Goal: Task Accomplishment & Management: Use online tool/utility

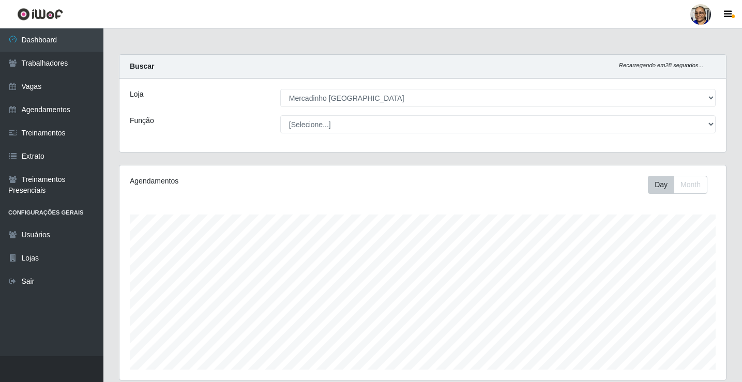
select select "345"
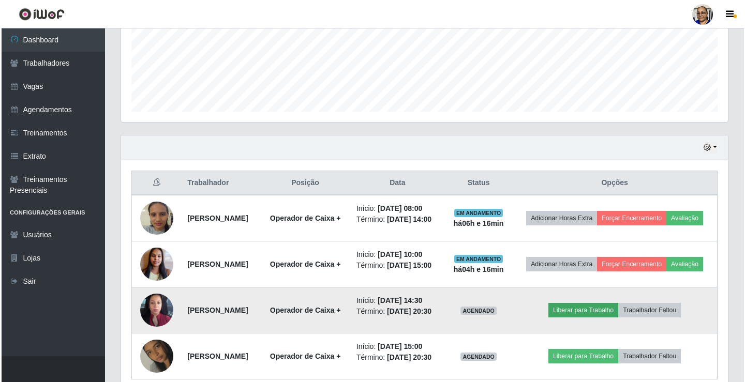
scroll to position [259, 0]
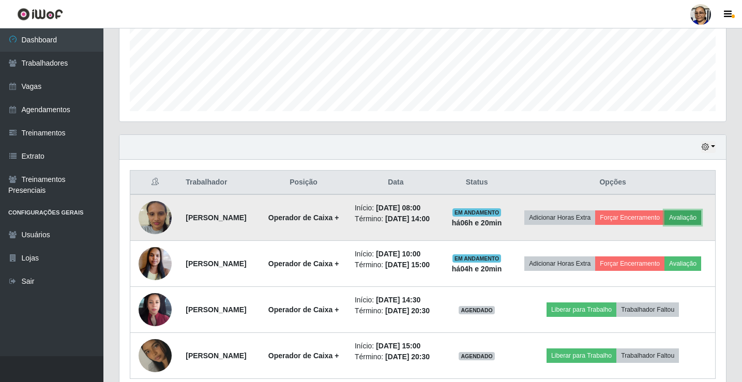
click at [665, 225] on button "Avaliação" at bounding box center [683, 218] width 37 height 14
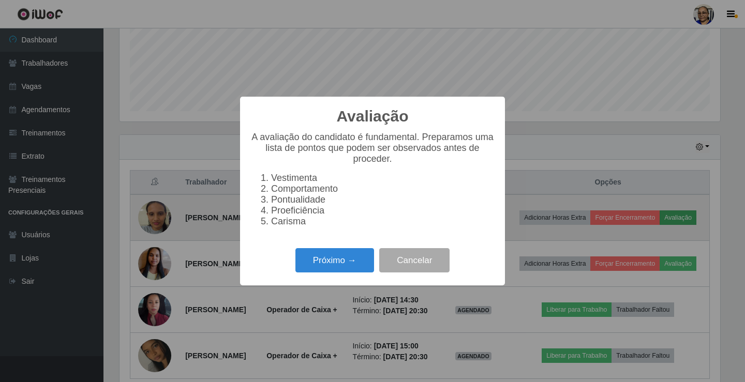
scroll to position [215, 601]
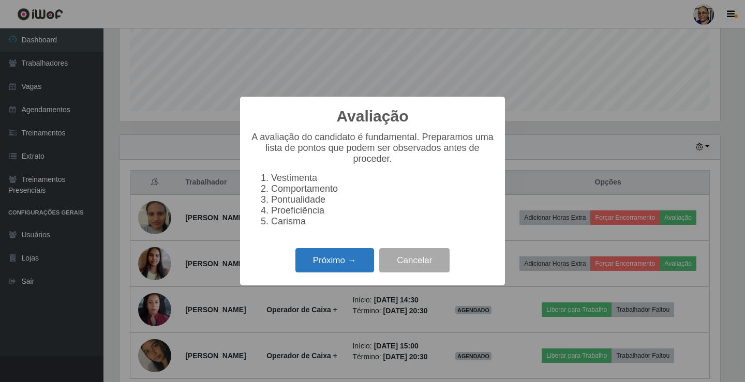
click at [366, 266] on button "Próximo →" at bounding box center [334, 260] width 79 height 24
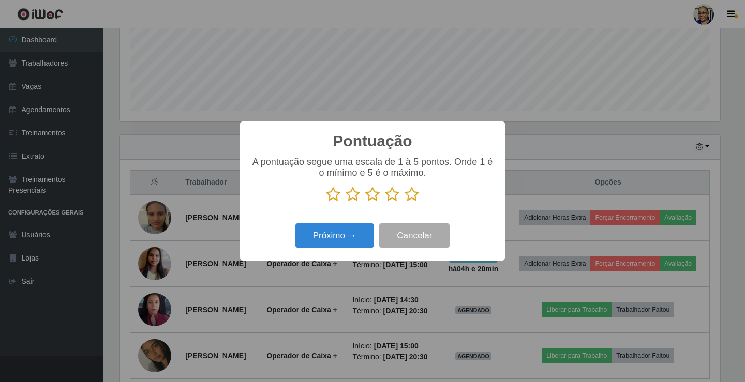
scroll to position [517089, 516703]
click at [412, 197] on icon at bounding box center [412, 195] width 14 height 16
click at [405, 202] on input "radio" at bounding box center [405, 202] width 0 height 0
click at [335, 237] on button "Próximo →" at bounding box center [334, 235] width 79 height 24
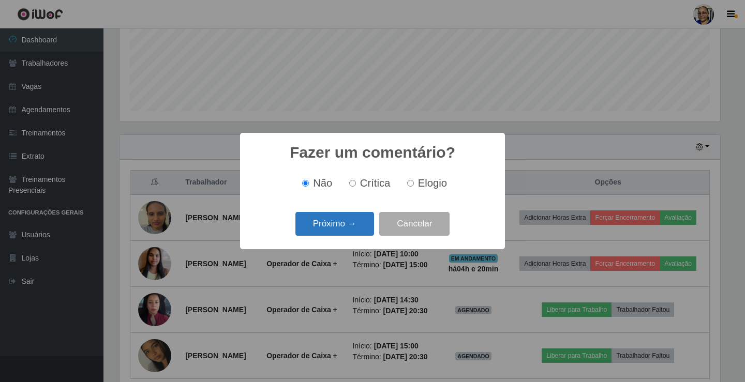
click at [344, 232] on button "Próximo →" at bounding box center [334, 224] width 79 height 24
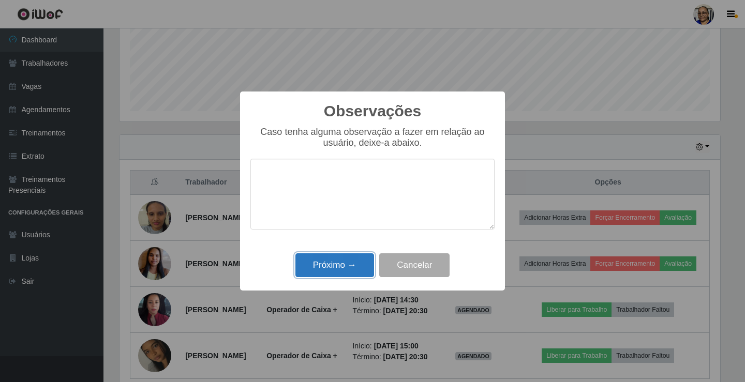
click at [351, 266] on button "Próximo →" at bounding box center [334, 265] width 79 height 24
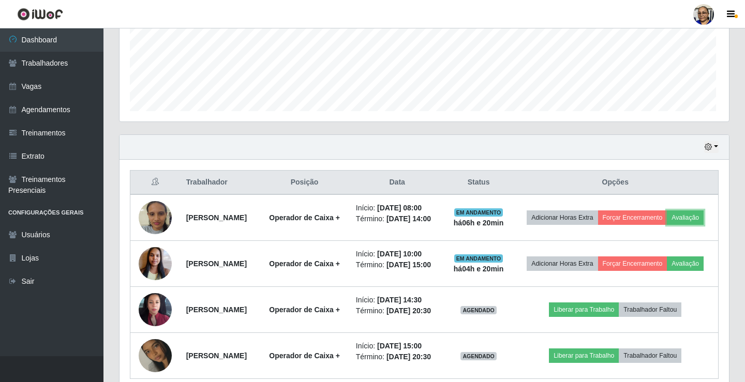
scroll to position [215, 607]
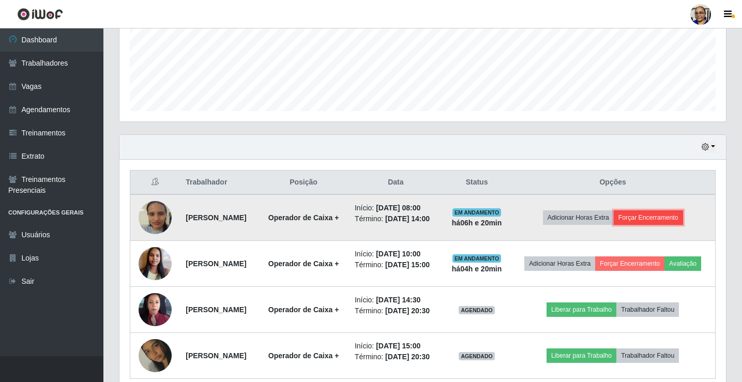
click at [680, 225] on button "Forçar Encerramento" at bounding box center [648, 218] width 69 height 14
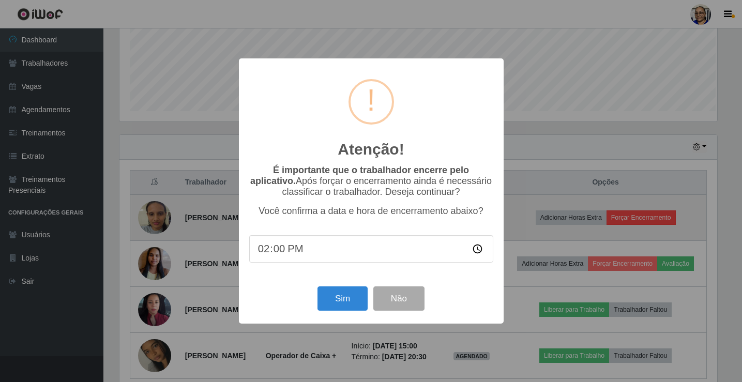
scroll to position [215, 601]
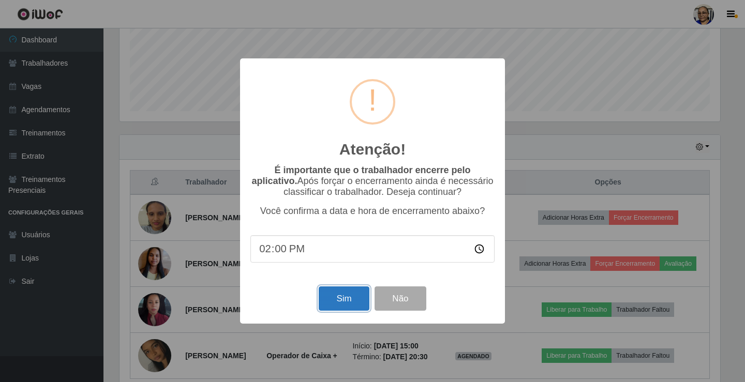
click at [343, 296] on button "Sim" at bounding box center [344, 299] width 50 height 24
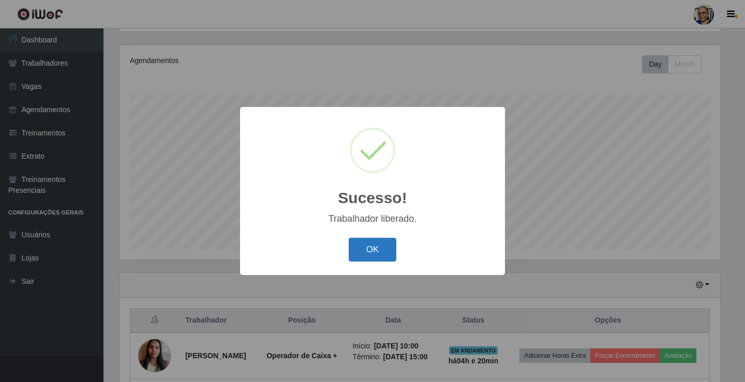
click at [375, 249] on button "OK" at bounding box center [373, 250] width 48 height 24
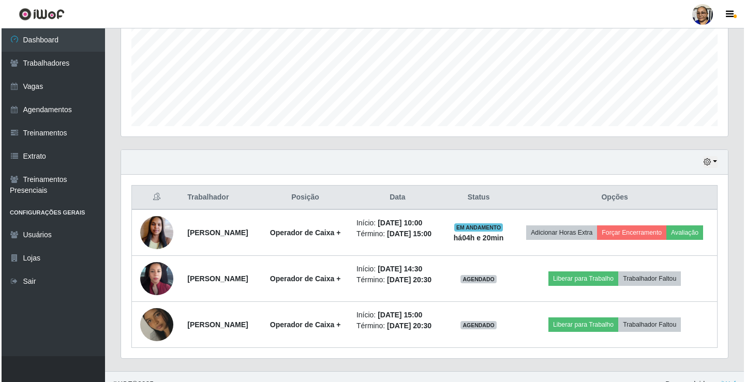
scroll to position [276, 0]
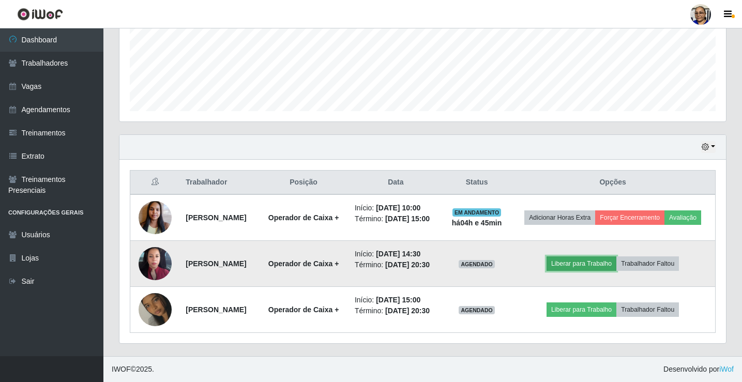
click at [597, 258] on button "Liberar para Trabalho" at bounding box center [582, 264] width 70 height 14
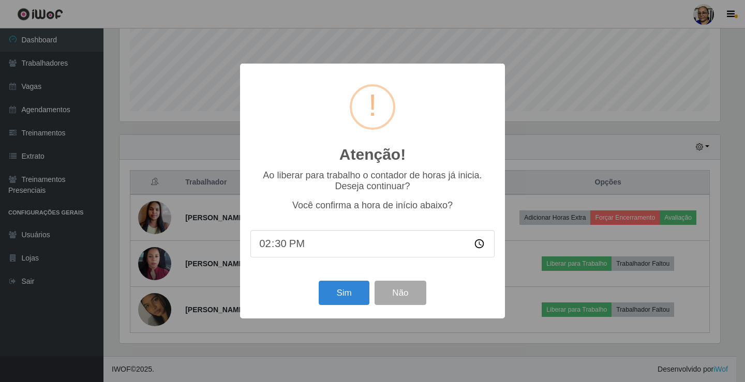
click at [293, 247] on input "14:30" at bounding box center [372, 243] width 244 height 27
click at [289, 244] on input "14:30" at bounding box center [372, 243] width 244 height 27
click at [285, 246] on input "14:30" at bounding box center [372, 243] width 244 height 27
type input "14:40"
click at [341, 299] on button "Sim" at bounding box center [344, 293] width 50 height 24
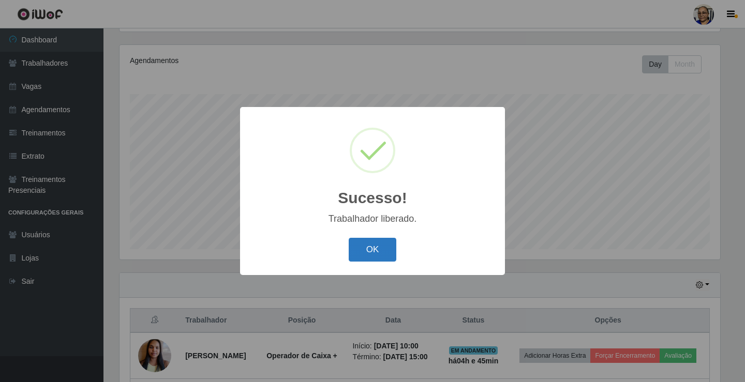
click at [384, 249] on button "OK" at bounding box center [373, 250] width 48 height 24
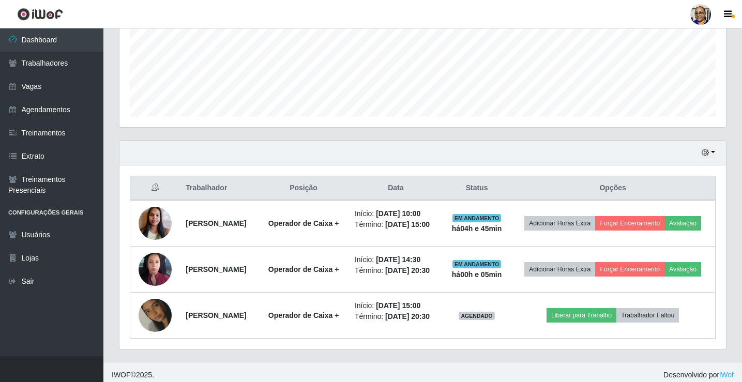
scroll to position [282, 0]
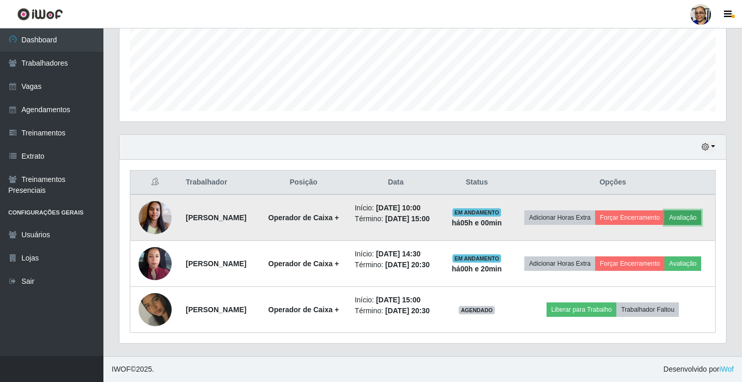
click at [665, 211] on button "Avaliação" at bounding box center [683, 218] width 37 height 14
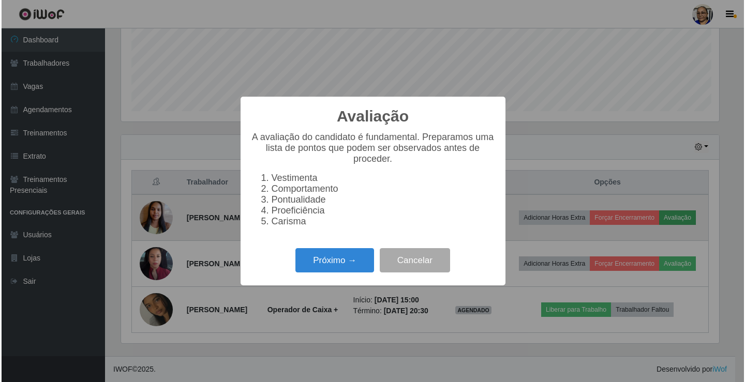
scroll to position [215, 601]
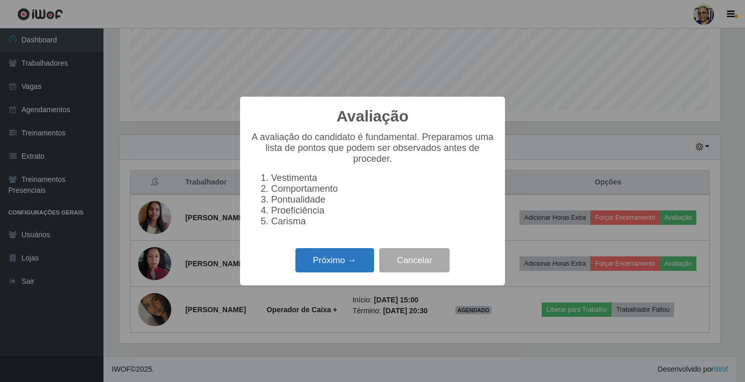
click at [354, 262] on button "Próximo →" at bounding box center [334, 260] width 79 height 24
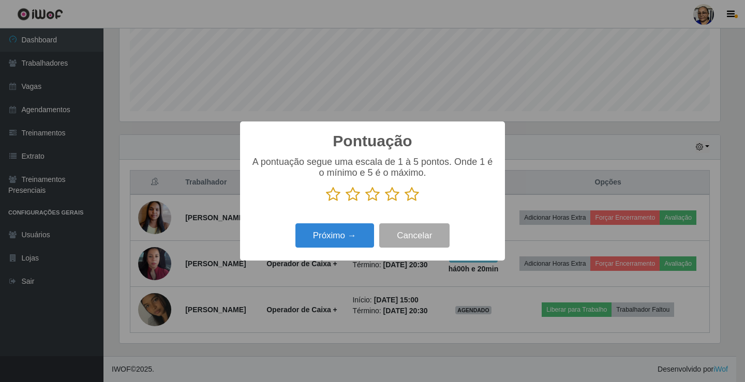
scroll to position [517089, 516703]
click at [414, 197] on icon at bounding box center [412, 195] width 14 height 16
click at [405, 202] on input "radio" at bounding box center [405, 202] width 0 height 0
click at [354, 238] on button "Próximo →" at bounding box center [334, 235] width 79 height 24
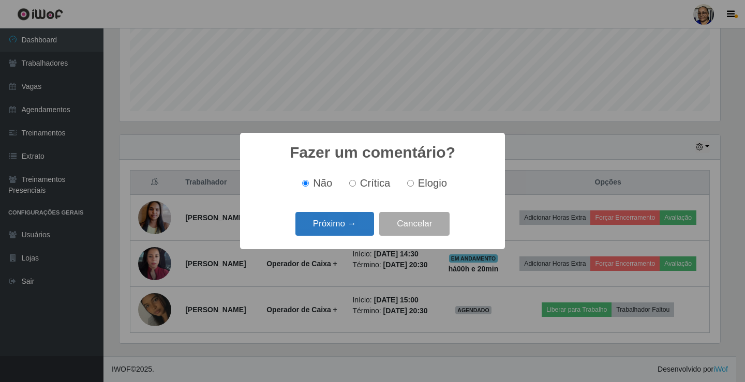
click at [356, 225] on button "Próximo →" at bounding box center [334, 224] width 79 height 24
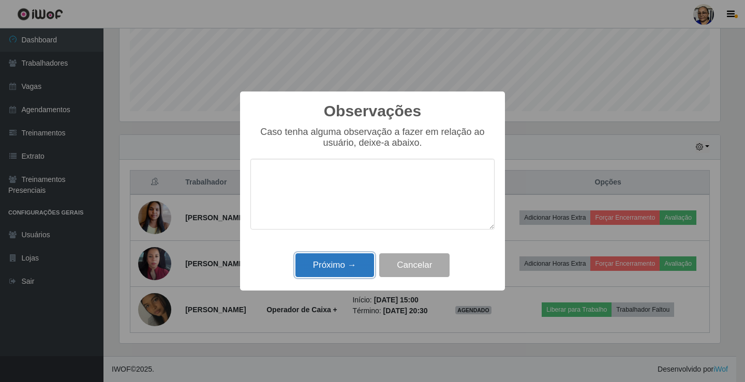
click at [349, 265] on button "Próximo →" at bounding box center [334, 265] width 79 height 24
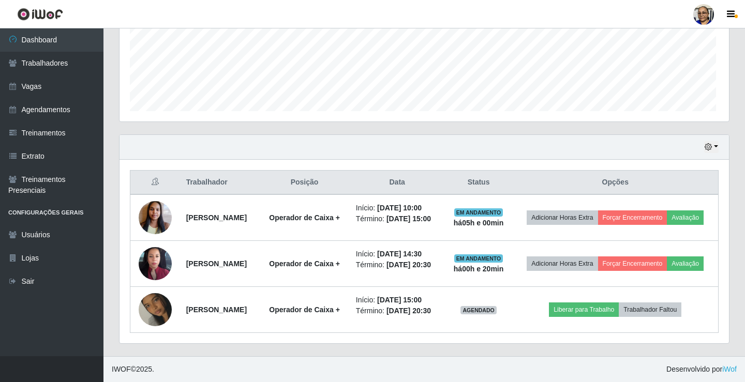
scroll to position [215, 607]
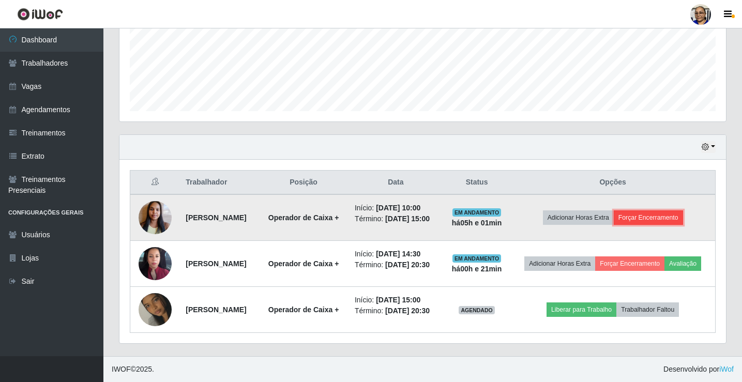
click at [667, 211] on button "Forçar Encerramento" at bounding box center [648, 218] width 69 height 14
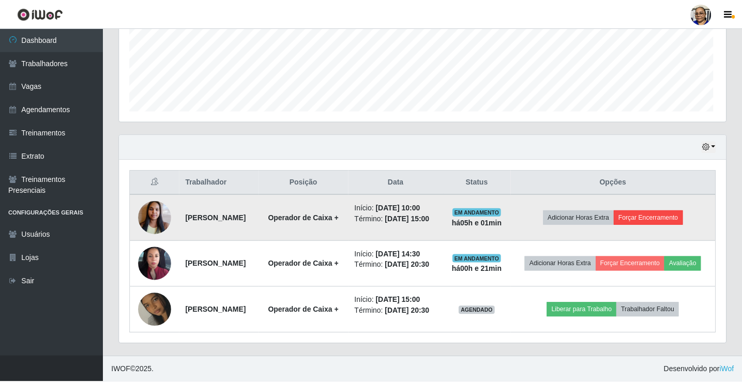
scroll to position [215, 601]
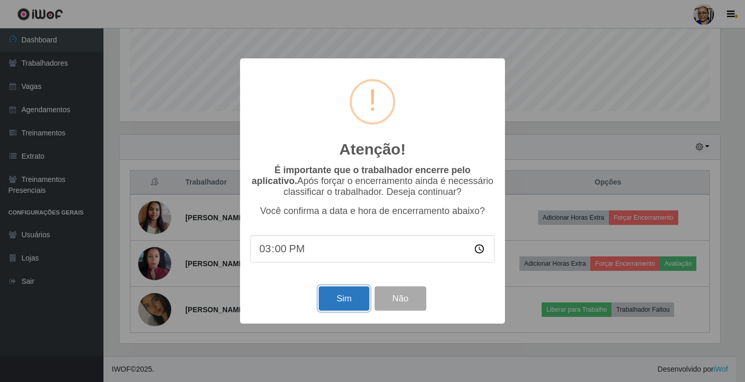
click at [352, 303] on button "Sim" at bounding box center [344, 299] width 50 height 24
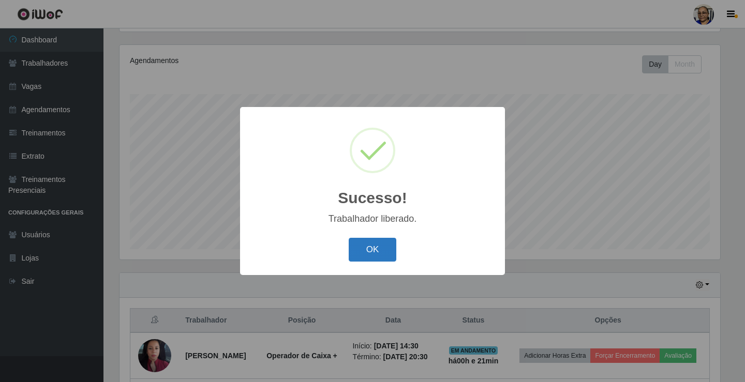
click at [379, 249] on button "OK" at bounding box center [373, 250] width 48 height 24
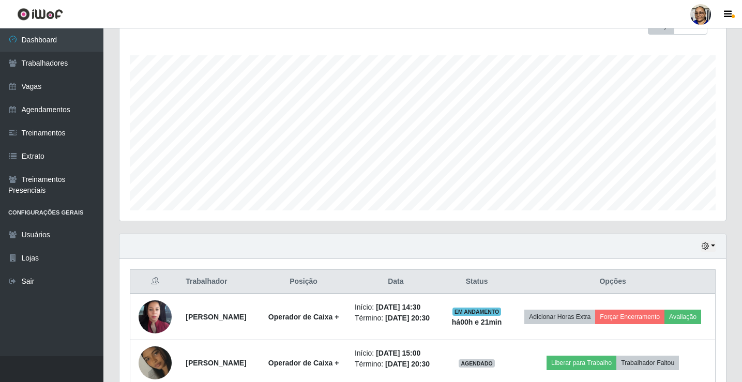
scroll to position [228, 0]
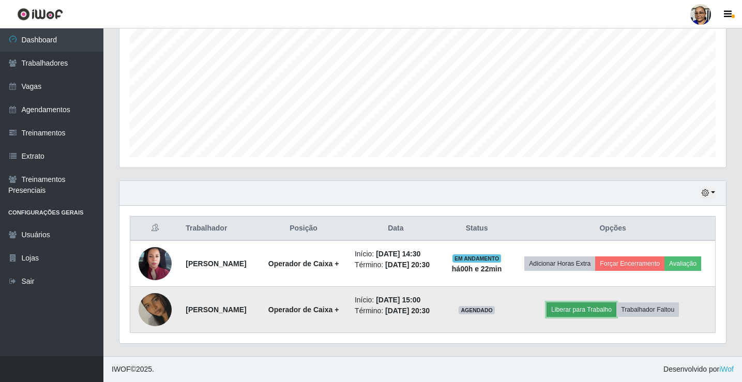
click at [600, 306] on button "Liberar para Trabalho" at bounding box center [582, 310] width 70 height 14
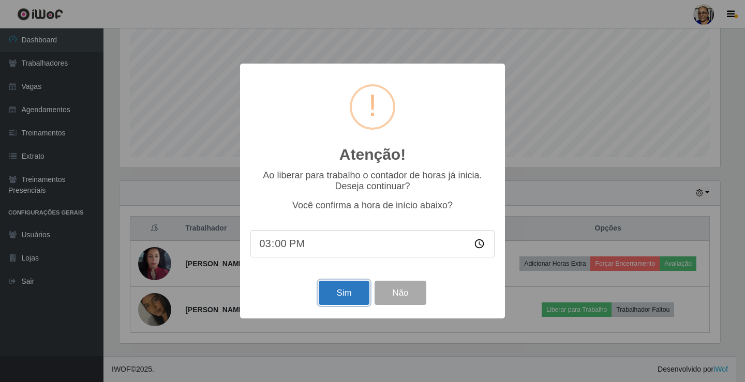
click at [344, 291] on button "Sim" at bounding box center [344, 293] width 50 height 24
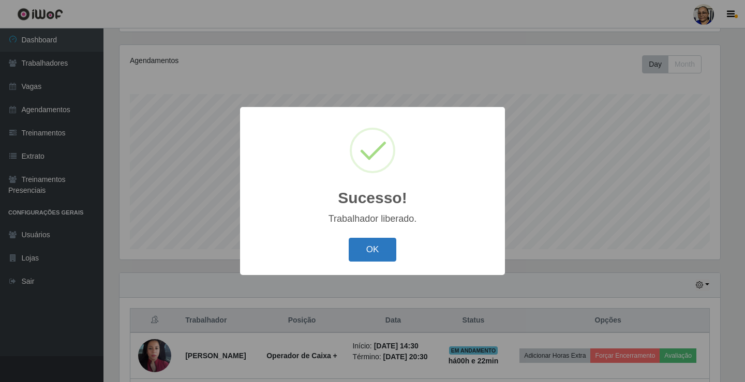
click at [386, 251] on button "OK" at bounding box center [373, 250] width 48 height 24
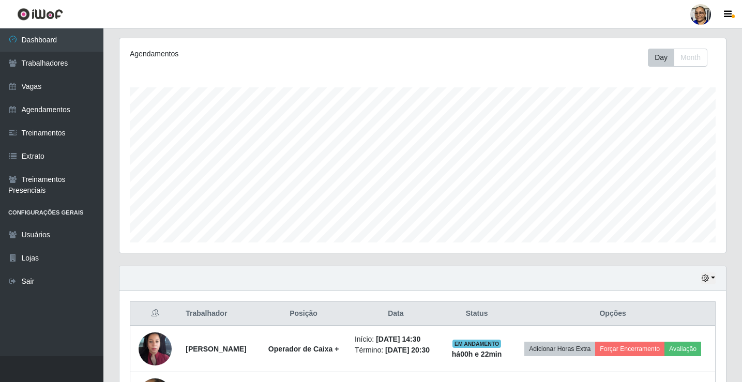
scroll to position [228, 0]
